Goal: Check status

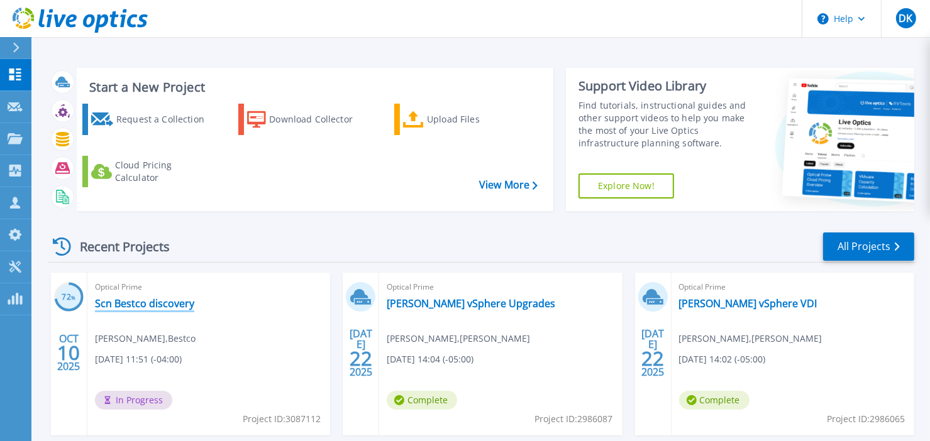
click at [177, 302] on link "Scn Bestco discovery" at bounding box center [144, 303] width 99 height 13
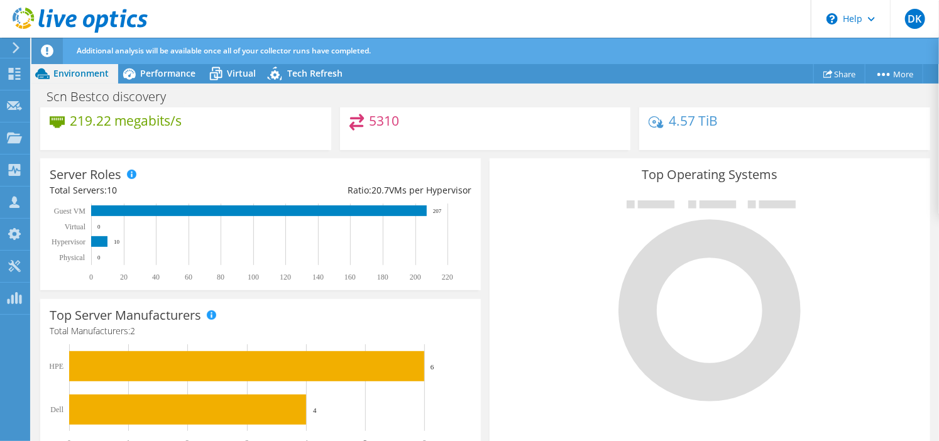
scroll to position [254, 0]
